Goal: Task Accomplishment & Management: Manage account settings

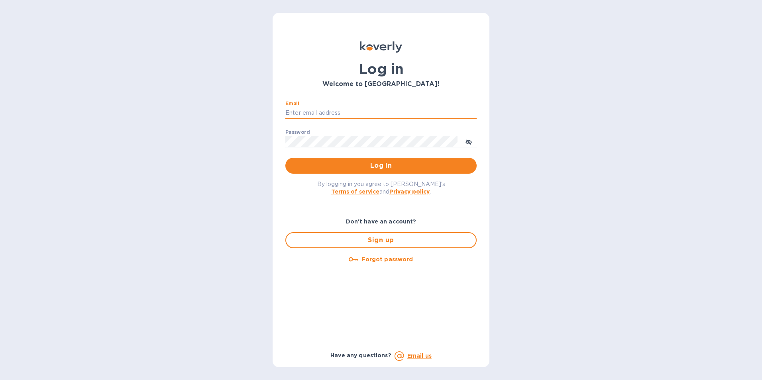
click at [320, 109] on input "Email" at bounding box center [381, 113] width 191 height 12
type input "tom@juliosliquors.com"
click at [286, 158] on button "Log in" at bounding box center [381, 166] width 191 height 16
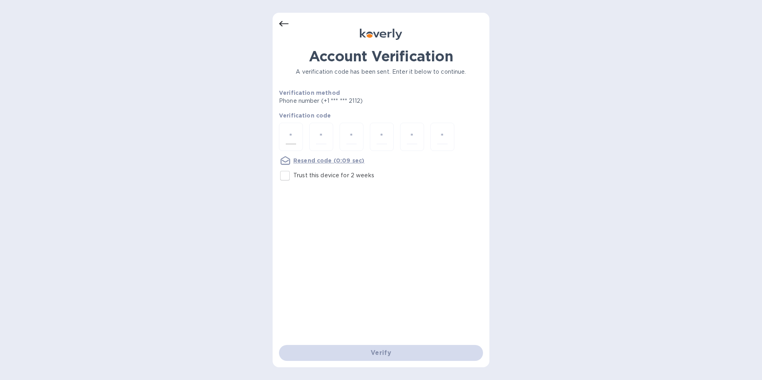
click at [294, 137] on input "number" at bounding box center [291, 137] width 10 height 15
click at [247, 156] on div "Account Verification A verification code has been sent. Enter it below to conti…" at bounding box center [381, 190] width 762 height 380
click at [300, 138] on div at bounding box center [291, 137] width 24 height 28
type input "3"
click at [315, 135] on div "1" at bounding box center [321, 137] width 24 height 28
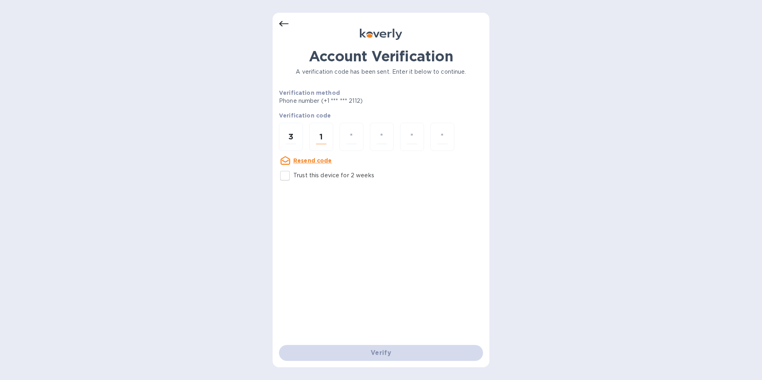
type input "8"
type input "1"
type input "7"
type input "6"
type input "5"
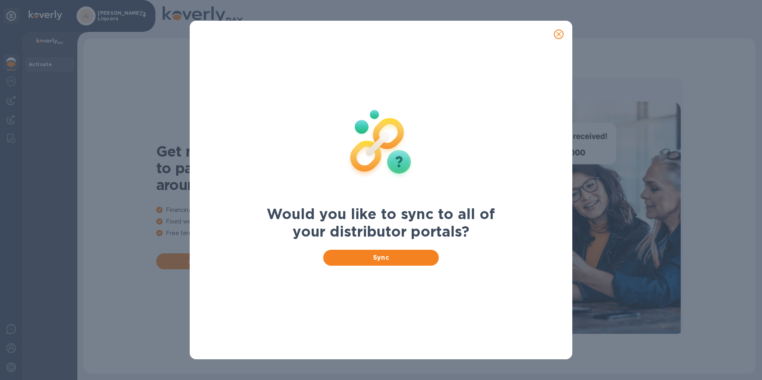
click at [558, 35] on icon "close" at bounding box center [559, 34] width 5 height 5
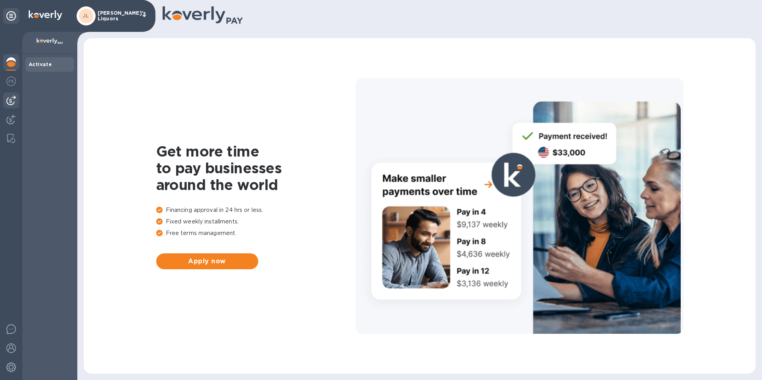
click at [12, 99] on img at bounding box center [11, 101] width 10 height 10
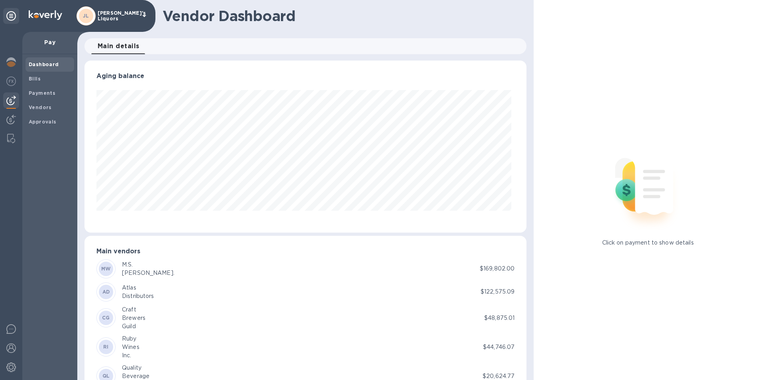
scroll to position [172, 439]
click at [35, 105] on b "Vendors" at bounding box center [40, 107] width 23 height 6
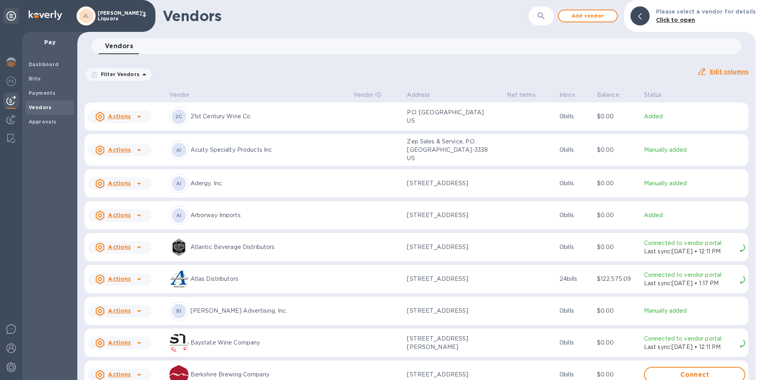
click at [140, 217] on icon at bounding box center [139, 216] width 4 height 2
click at [135, 249] on b "Add new bill" at bounding box center [128, 249] width 37 height 6
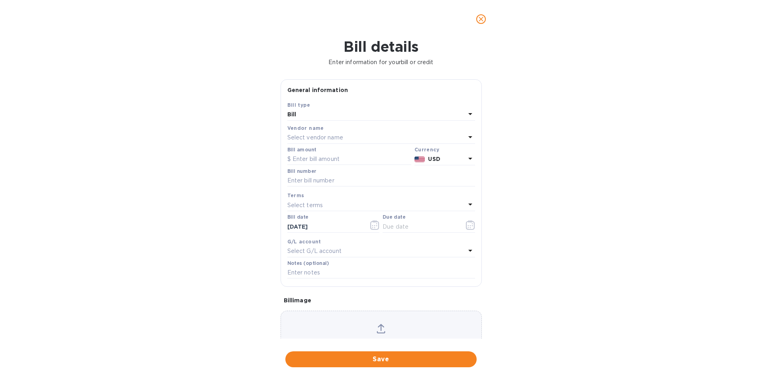
type input "[DATE]"
click at [318, 156] on input "text" at bounding box center [350, 160] width 124 height 12
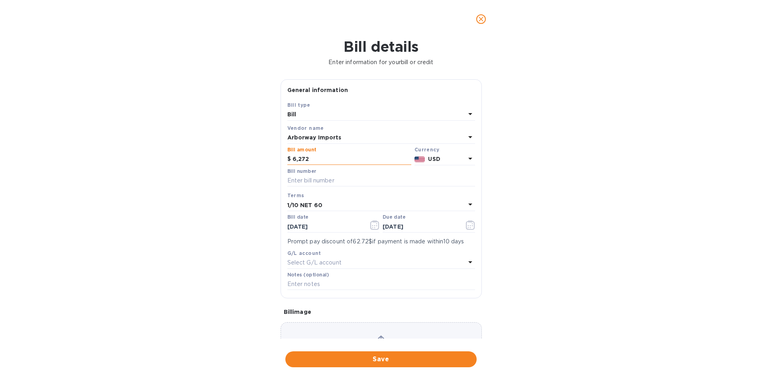
type input "62,724"
drag, startPoint x: 285, startPoint y: 158, endPoint x: 273, endPoint y: 158, distance: 11.6
click at [274, 158] on div "Bill details Enter information for your bill or credit General information Save…" at bounding box center [381, 209] width 762 height 342
type input "496.00"
click at [307, 185] on input "text" at bounding box center [382, 181] width 188 height 12
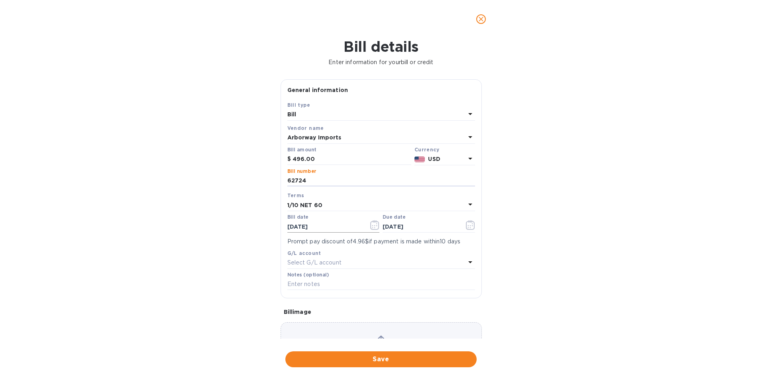
type input "62724"
click at [374, 226] on icon "button" at bounding box center [374, 225] width 1 height 1
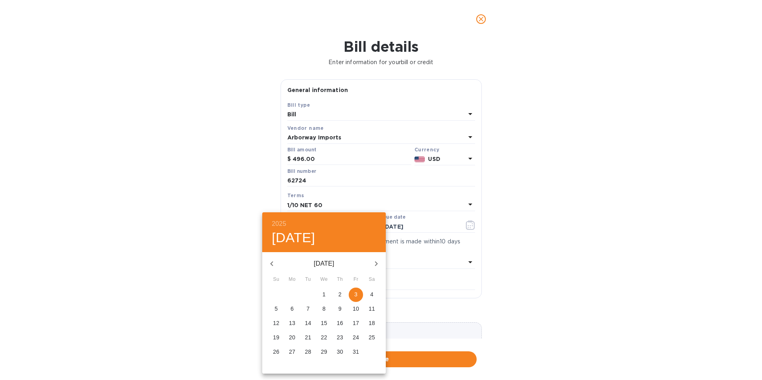
click at [270, 265] on icon "button" at bounding box center [272, 264] width 10 height 10
click at [270, 264] on icon "button" at bounding box center [272, 264] width 10 height 10
click at [358, 308] on span "8" at bounding box center [356, 309] width 14 height 8
type input "[DATE]"
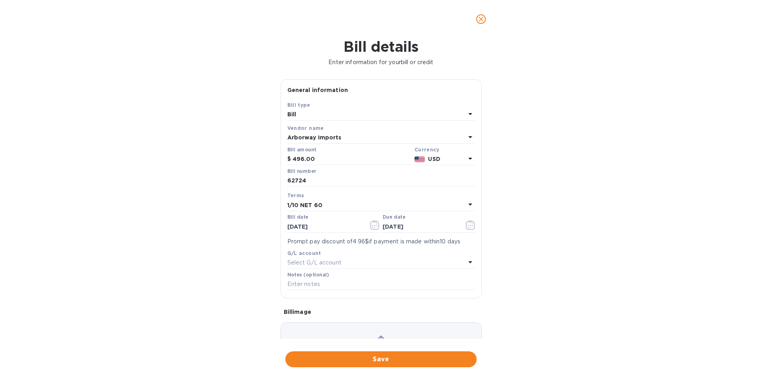
click at [310, 204] on b "1/10 NET 60" at bounding box center [305, 205] width 35 height 6
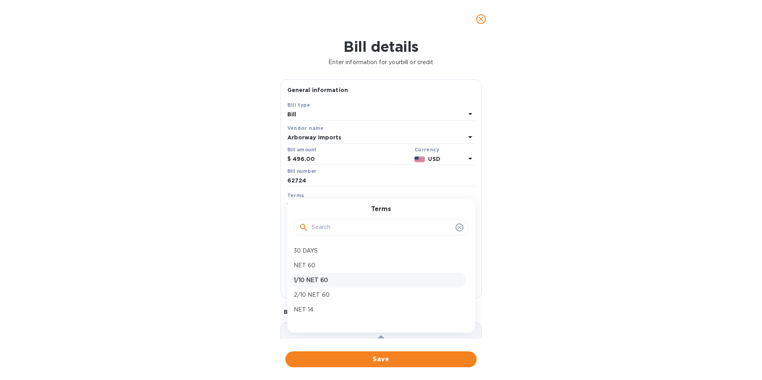
click at [308, 279] on p "1/10 NET 60" at bounding box center [378, 280] width 169 height 8
type input "[DATE]"
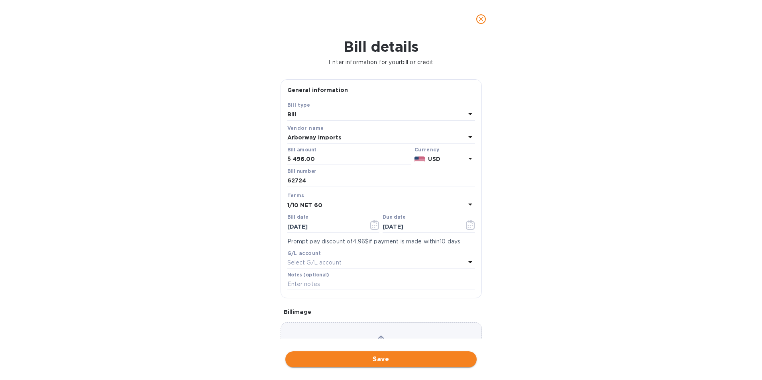
click at [365, 357] on span "Save" at bounding box center [381, 360] width 179 height 10
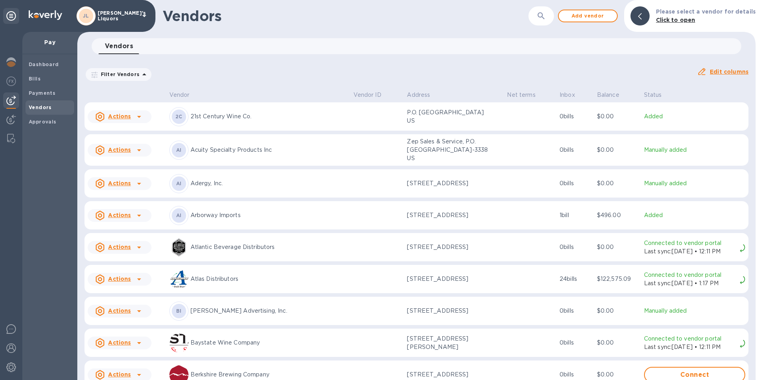
click at [139, 217] on icon at bounding box center [139, 216] width 4 height 2
click at [138, 250] on b "Add new bill" at bounding box center [128, 249] width 37 height 6
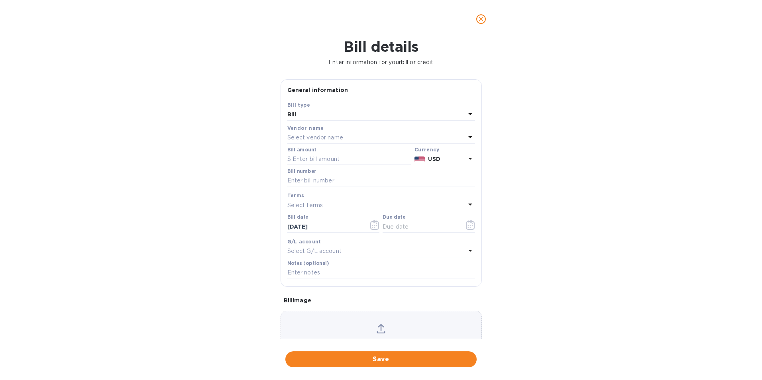
type input "[DATE]"
click at [325, 158] on input "text" at bounding box center [350, 160] width 124 height 12
type input "472.00"
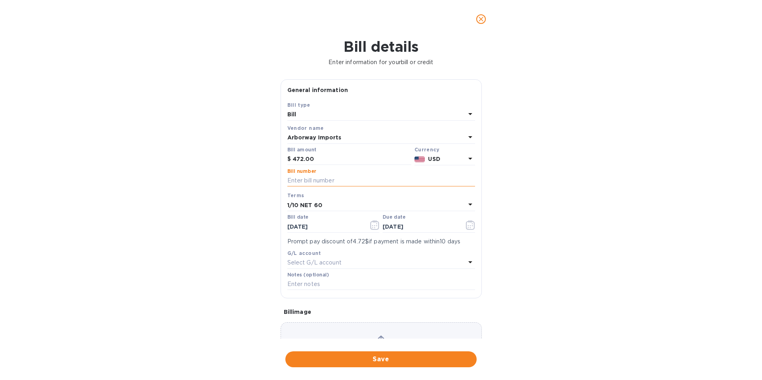
click at [327, 177] on input "text" at bounding box center [382, 181] width 188 height 12
type input "62690"
click at [377, 226] on icon "button" at bounding box center [374, 226] width 9 height 10
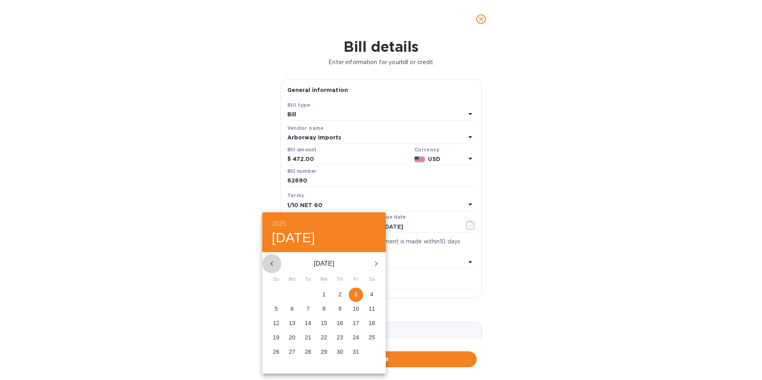
click at [271, 264] on icon "button" at bounding box center [271, 264] width 3 height 5
click at [353, 309] on span "8" at bounding box center [356, 309] width 14 height 8
type input "[DATE]"
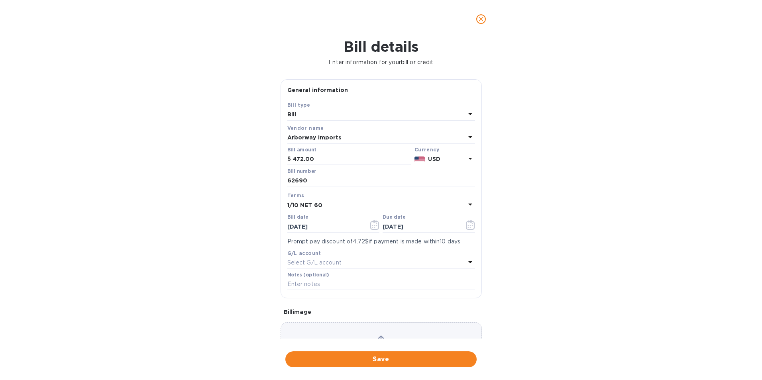
click at [308, 205] on b "1/10 NET 60" at bounding box center [305, 205] width 35 height 6
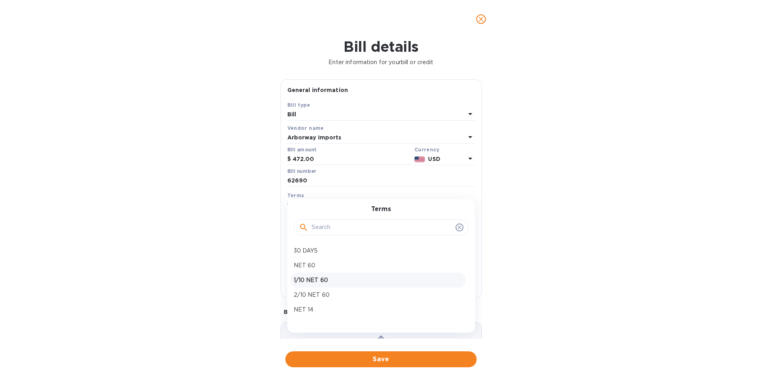
click at [318, 278] on p "1/10 NET 60" at bounding box center [378, 280] width 169 height 8
type input "[DATE]"
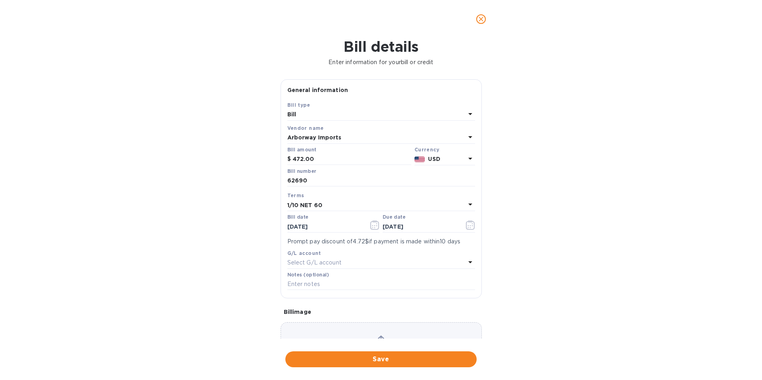
click at [360, 362] on span "Save" at bounding box center [381, 360] width 179 height 10
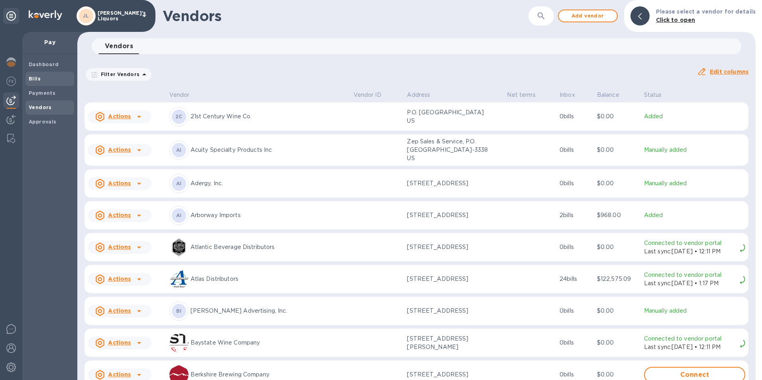
click at [51, 79] on span "Bills" at bounding box center [50, 79] width 42 height 8
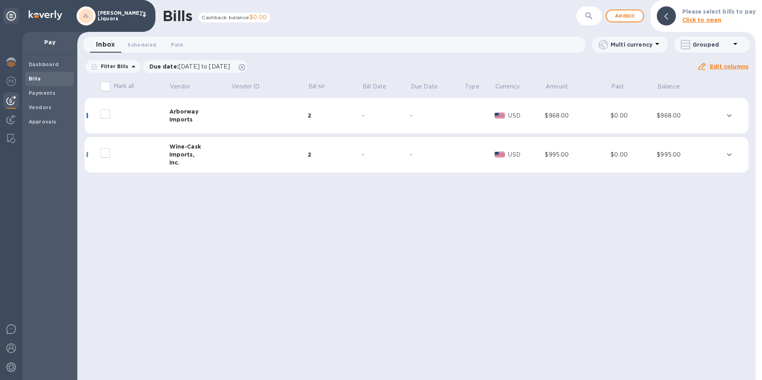
click at [181, 115] on div "Arborway" at bounding box center [200, 112] width 62 height 8
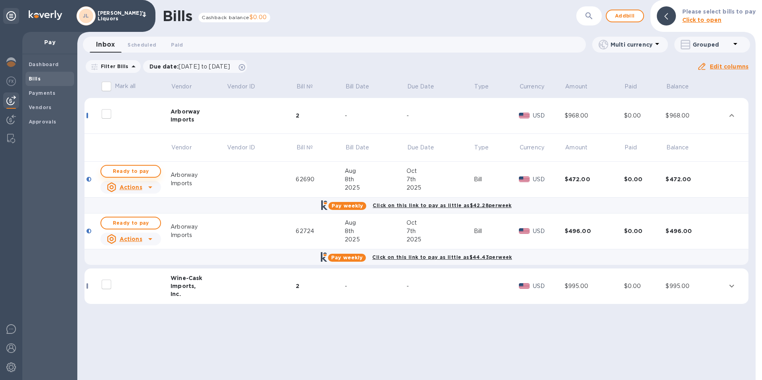
click at [141, 168] on span "Ready to pay" at bounding box center [131, 172] width 46 height 10
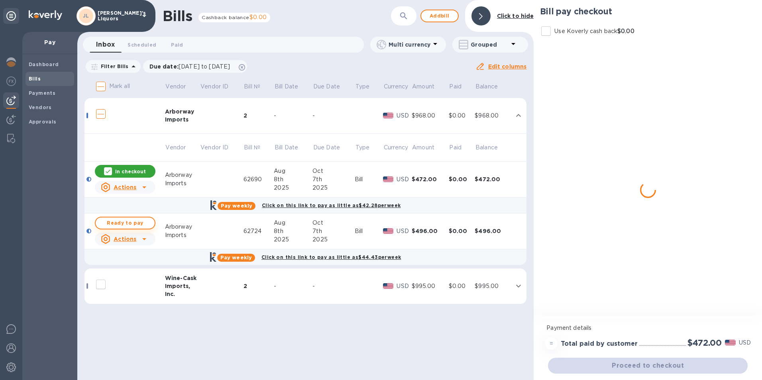
click at [145, 220] on span "Ready to pay" at bounding box center [125, 224] width 46 height 10
checkbox input "true"
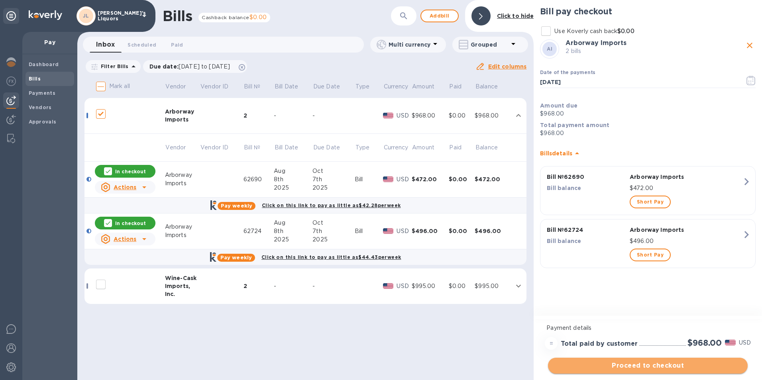
click at [641, 364] on span "Proceed to checkout" at bounding box center [648, 366] width 187 height 10
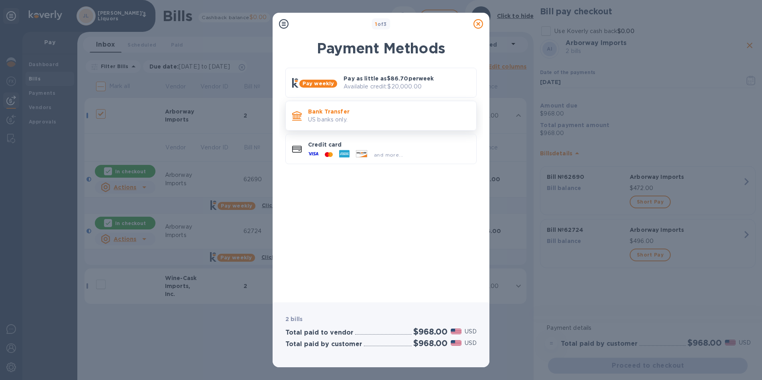
click at [347, 114] on p "Bank Transfer" at bounding box center [389, 112] width 162 height 8
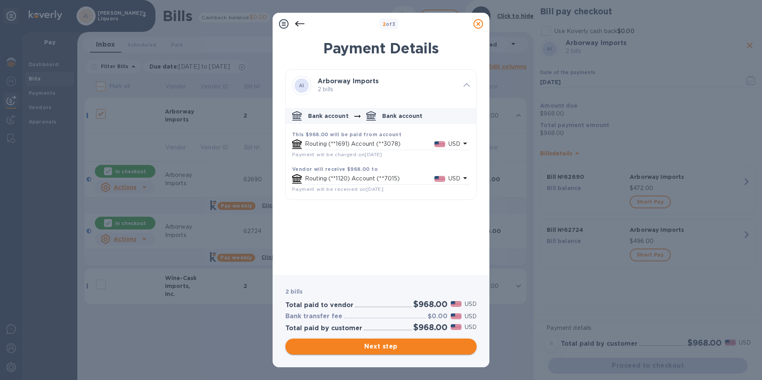
click at [374, 348] on span "Next step" at bounding box center [381, 347] width 179 height 10
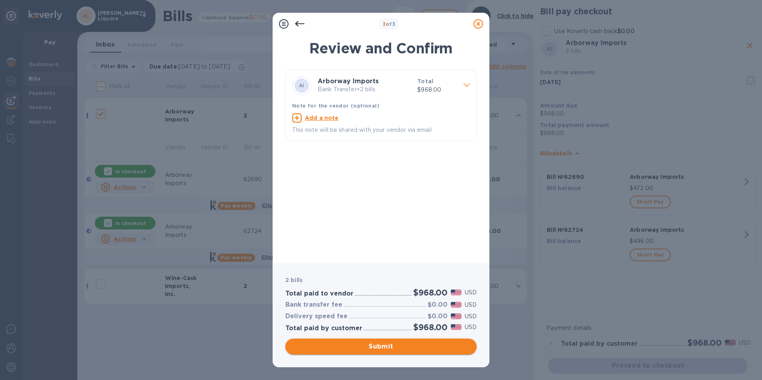
click at [384, 347] on span "Submit" at bounding box center [381, 347] width 179 height 10
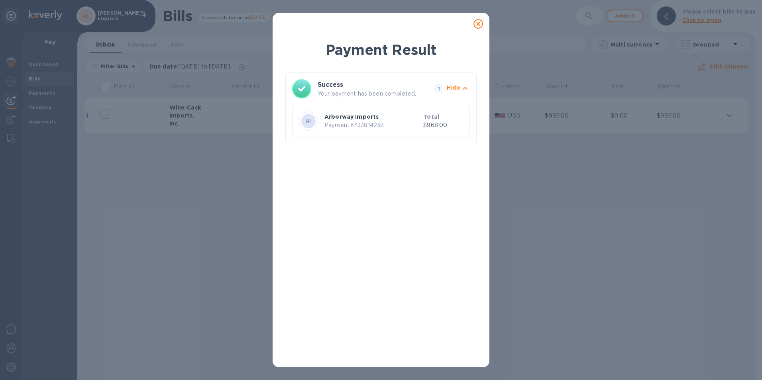
click at [477, 24] on icon at bounding box center [479, 24] width 10 height 10
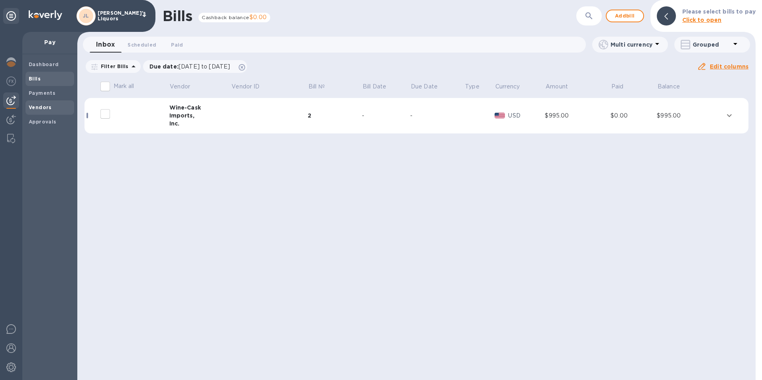
click at [44, 104] on span "Vendors" at bounding box center [40, 108] width 23 height 8
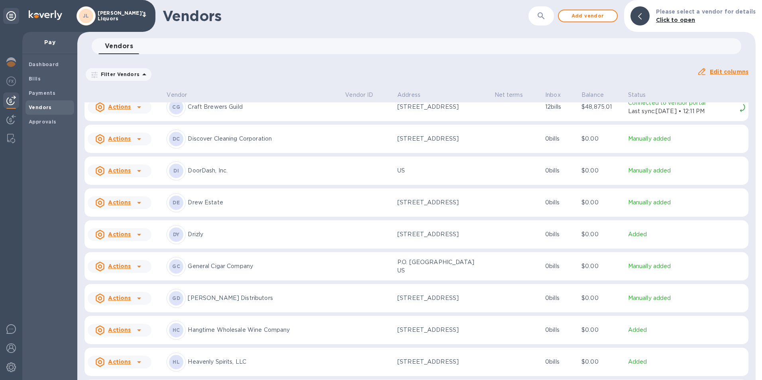
scroll to position [807, 0]
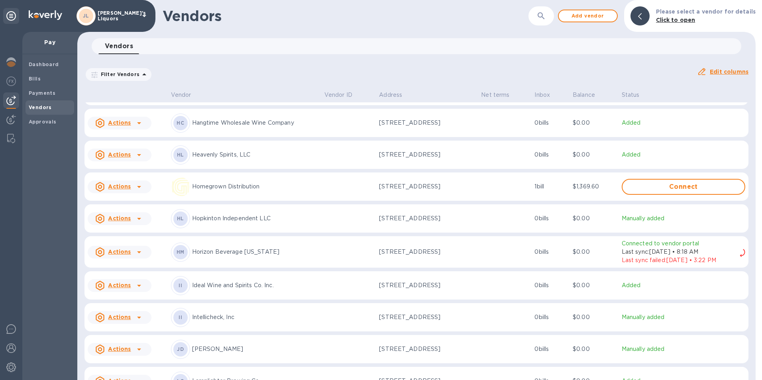
click at [135, 291] on icon at bounding box center [139, 286] width 10 height 10
click at [124, 324] on b "Add new bill" at bounding box center [128, 324] width 37 height 6
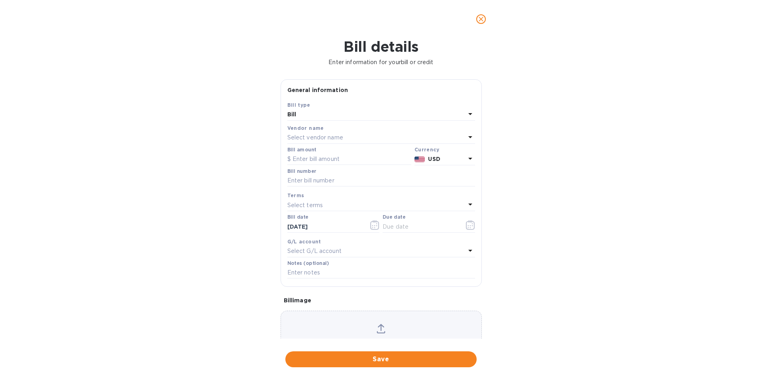
type input "[DATE]"
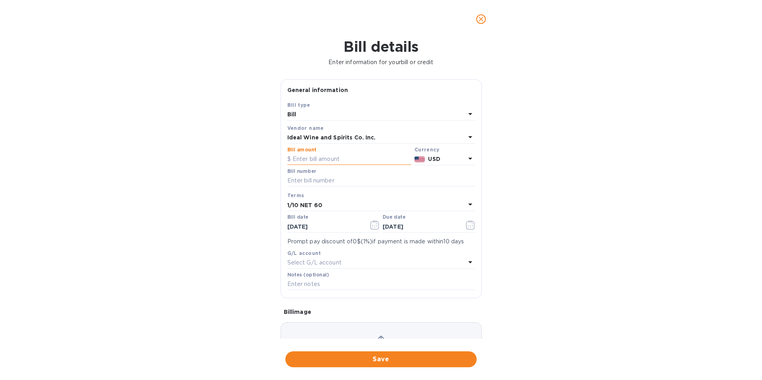
click at [329, 158] on input "text" at bounding box center [350, 160] width 124 height 12
type input "636.66"
click at [339, 182] on input "text" at bounding box center [382, 181] width 188 height 12
type input "0257512-IN"
click at [374, 224] on icon "button" at bounding box center [374, 226] width 9 height 10
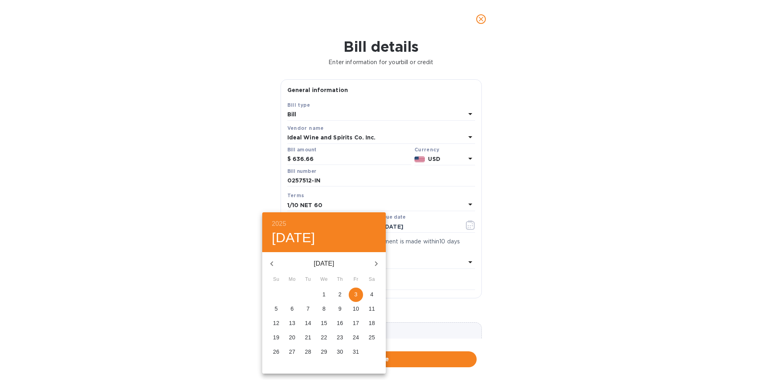
click at [272, 263] on icon "button" at bounding box center [271, 264] width 3 height 5
click at [343, 308] on span "7" at bounding box center [340, 309] width 14 height 8
type input "[DATE]"
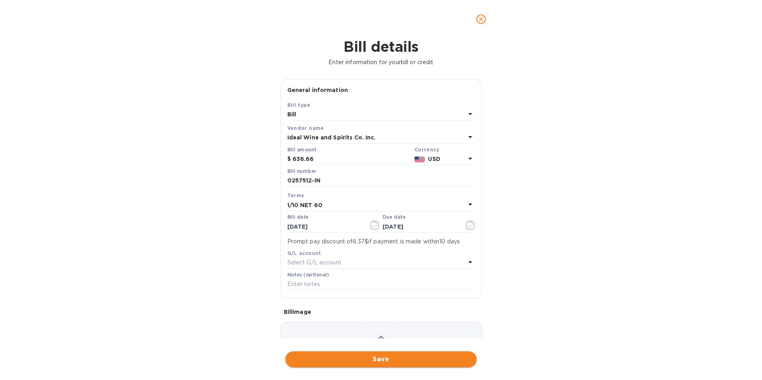
click at [394, 359] on span "Save" at bounding box center [381, 360] width 179 height 10
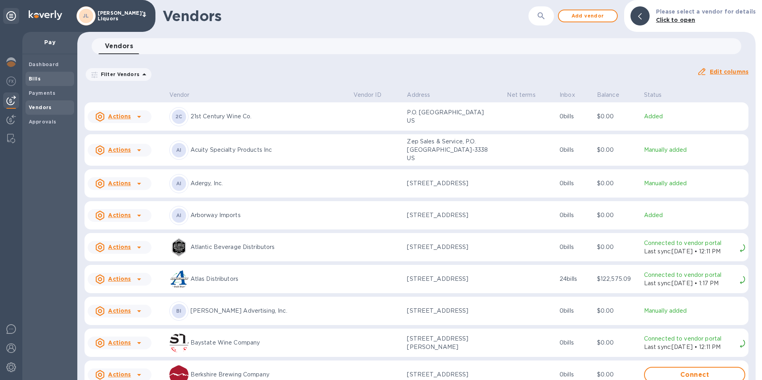
click at [52, 77] on span "Bills" at bounding box center [50, 79] width 42 height 8
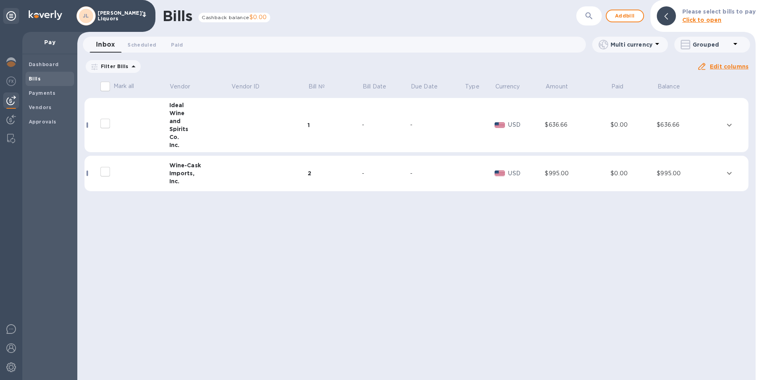
click at [172, 120] on div "and" at bounding box center [200, 121] width 62 height 8
click at [183, 118] on div "and" at bounding box center [200, 121] width 62 height 8
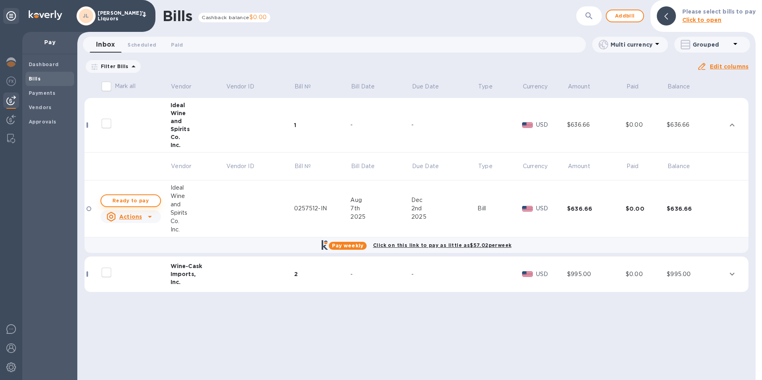
click at [139, 199] on span "Ready to pay" at bounding box center [131, 201] width 46 height 10
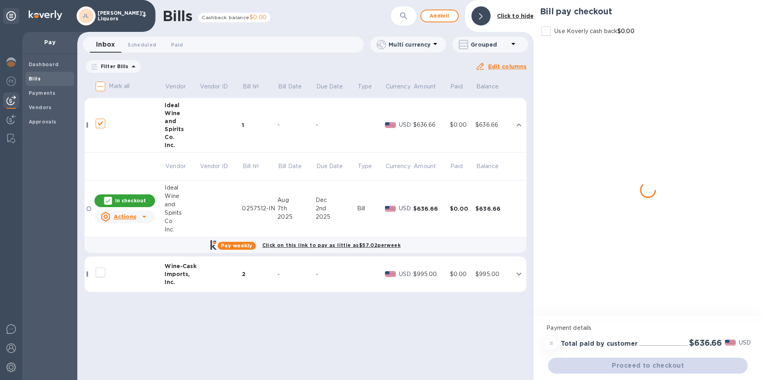
checkbox input "true"
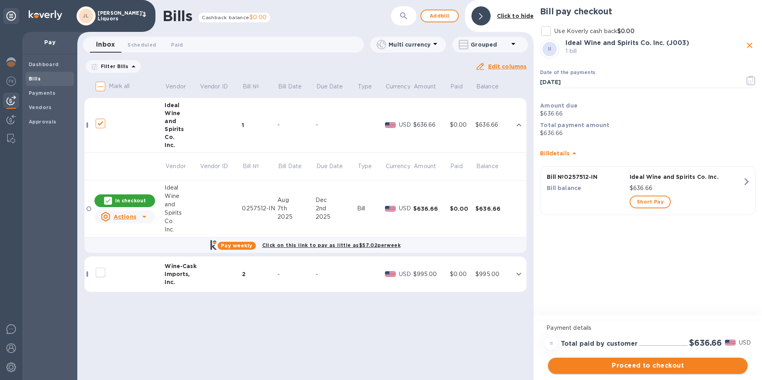
click at [655, 366] on span "Proceed to checkout" at bounding box center [648, 366] width 187 height 10
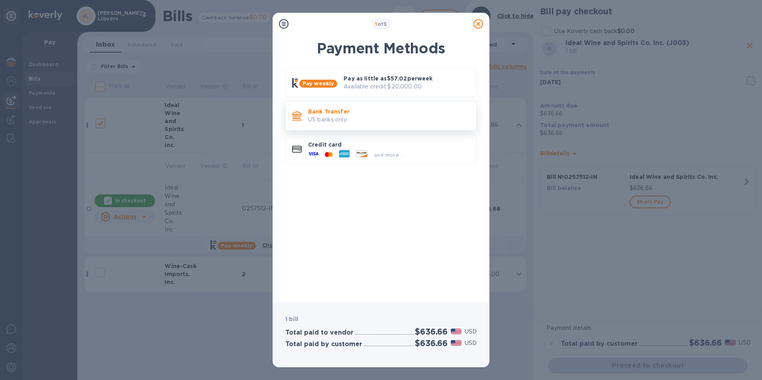
click at [306, 110] on div "Bank Transfer US banks only." at bounding box center [389, 115] width 168 height 23
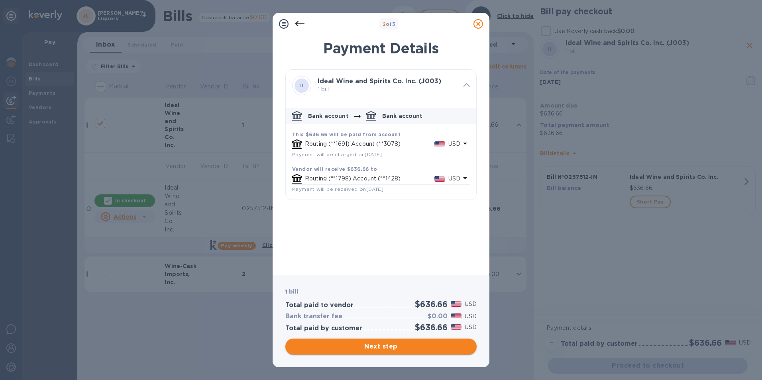
click at [384, 344] on span "Next step" at bounding box center [381, 347] width 179 height 10
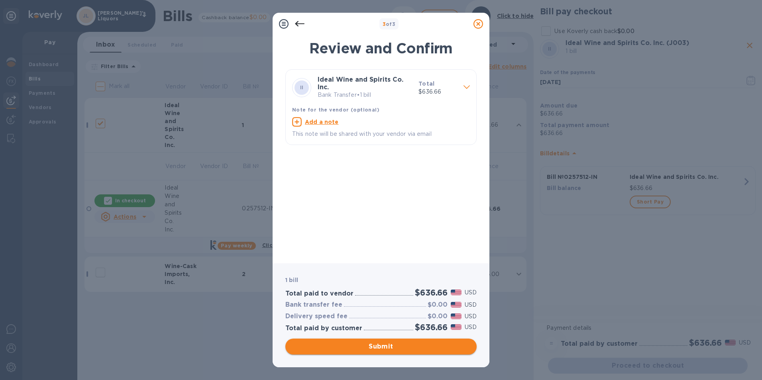
click at [384, 345] on span "Submit" at bounding box center [381, 347] width 179 height 10
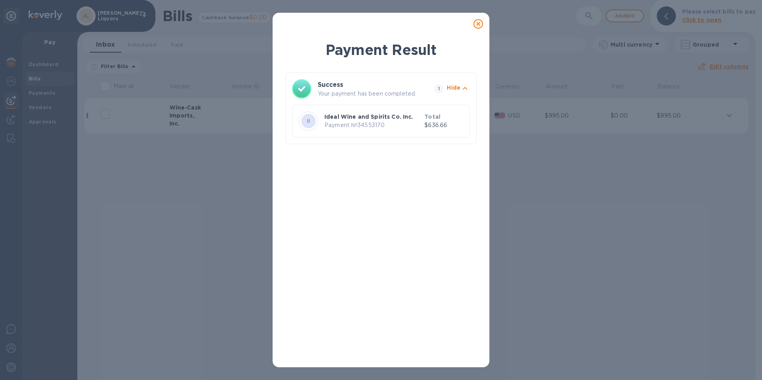
click at [477, 24] on icon at bounding box center [479, 24] width 10 height 10
